Goal: Communication & Community: Answer question/provide support

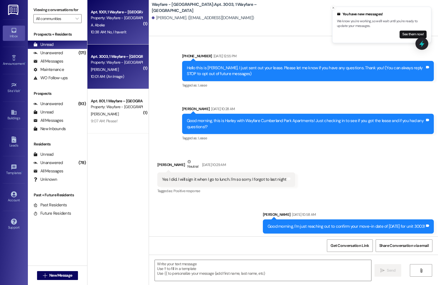
scroll to position [2788, 0]
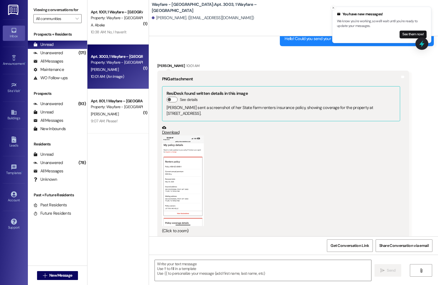
click at [169, 153] on button "Zoom image" at bounding box center [183, 181] width 42 height 91
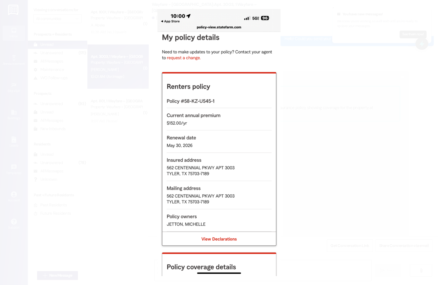
click at [320, 57] on button "Unzoom image" at bounding box center [219, 142] width 438 height 285
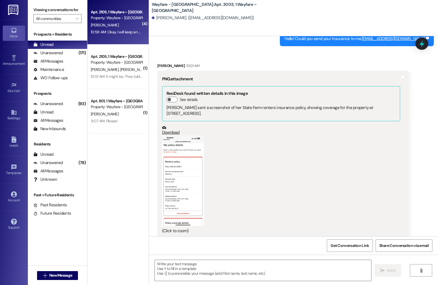
click at [115, 17] on div "Property: Wayfare - Cumberland Park" at bounding box center [116, 18] width 51 height 6
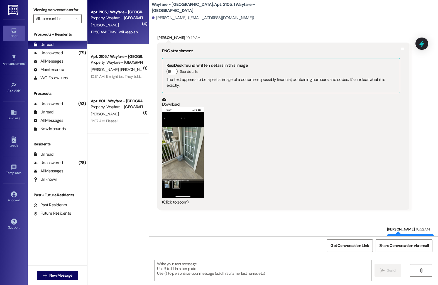
scroll to position [157, 0]
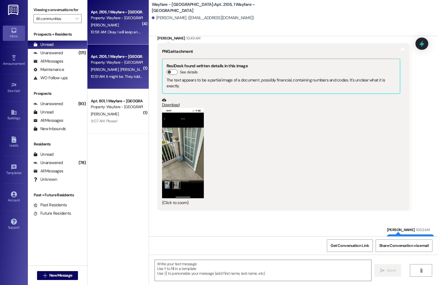
click at [109, 72] on span "S. Oellermann" at bounding box center [105, 69] width 29 height 5
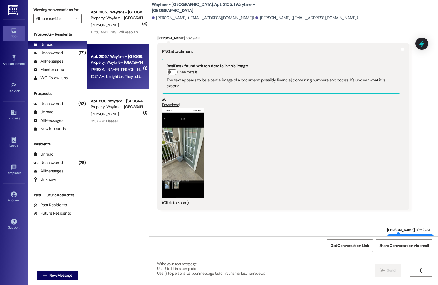
scroll to position [4153, 0]
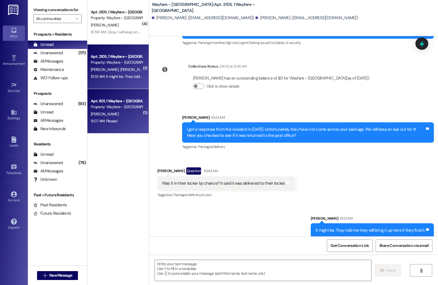
click at [132, 119] on div "9:07 AM: Please! 9:07 AM: Please!" at bounding box center [116, 121] width 53 height 7
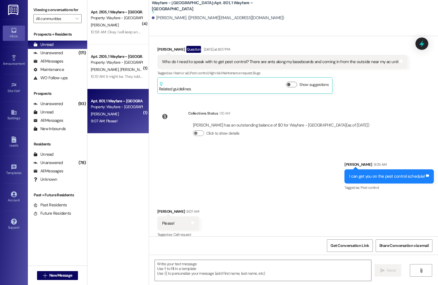
scroll to position [5040, 0]
